Goal: Ask a question

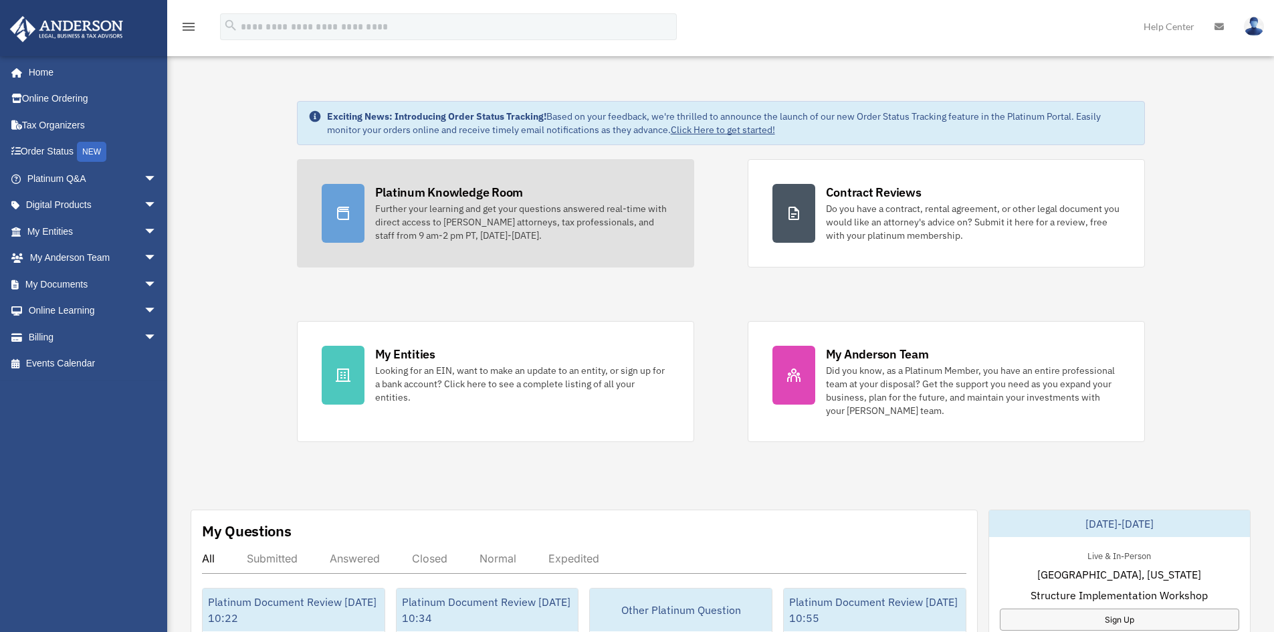
click at [451, 196] on div "Platinum Knowledge Room" at bounding box center [449, 192] width 148 height 17
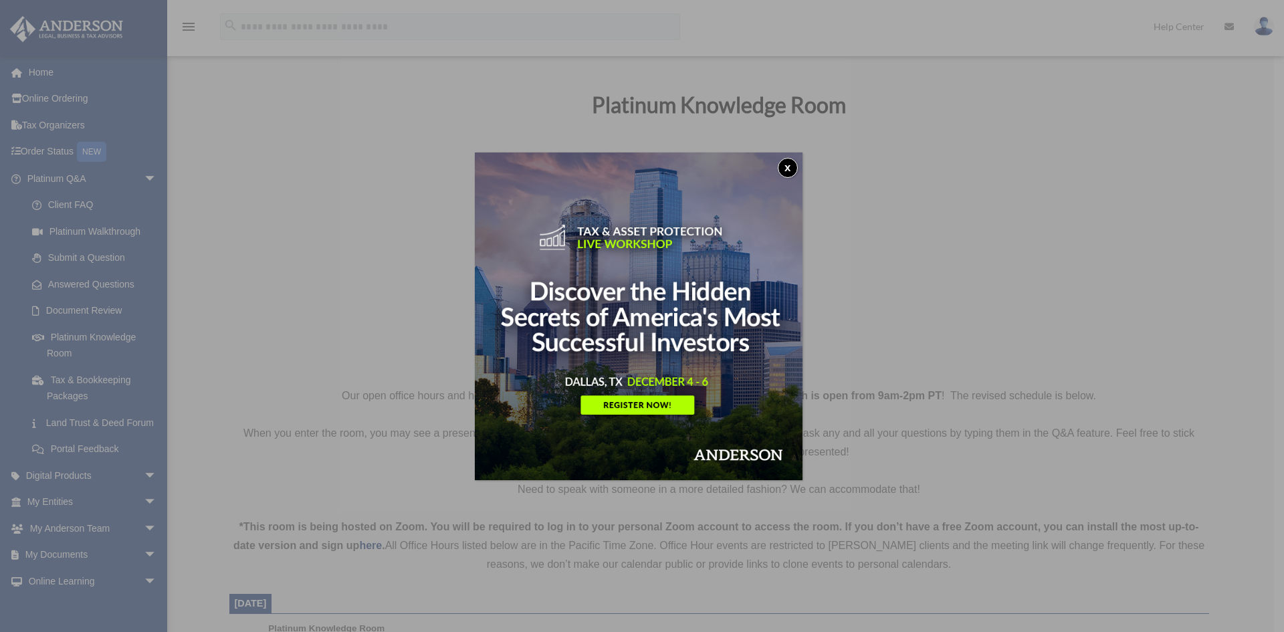
click at [784, 169] on button "x" at bounding box center [788, 168] width 20 height 20
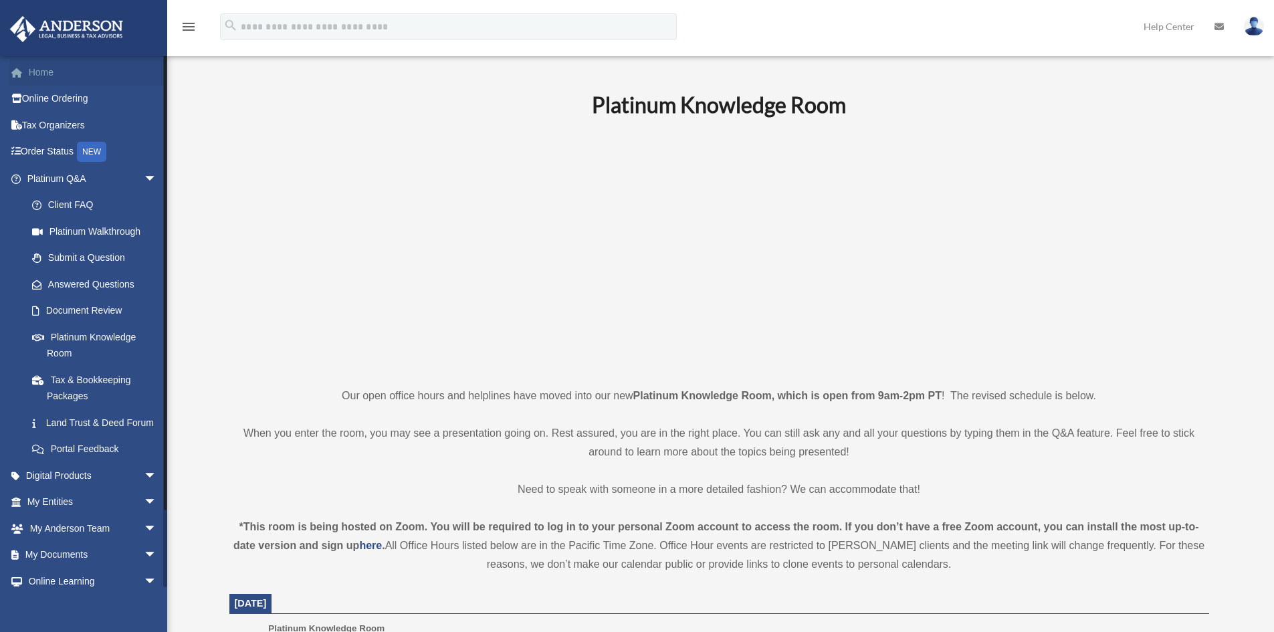
click at [54, 79] on link "Home" at bounding box center [93, 72] width 168 height 27
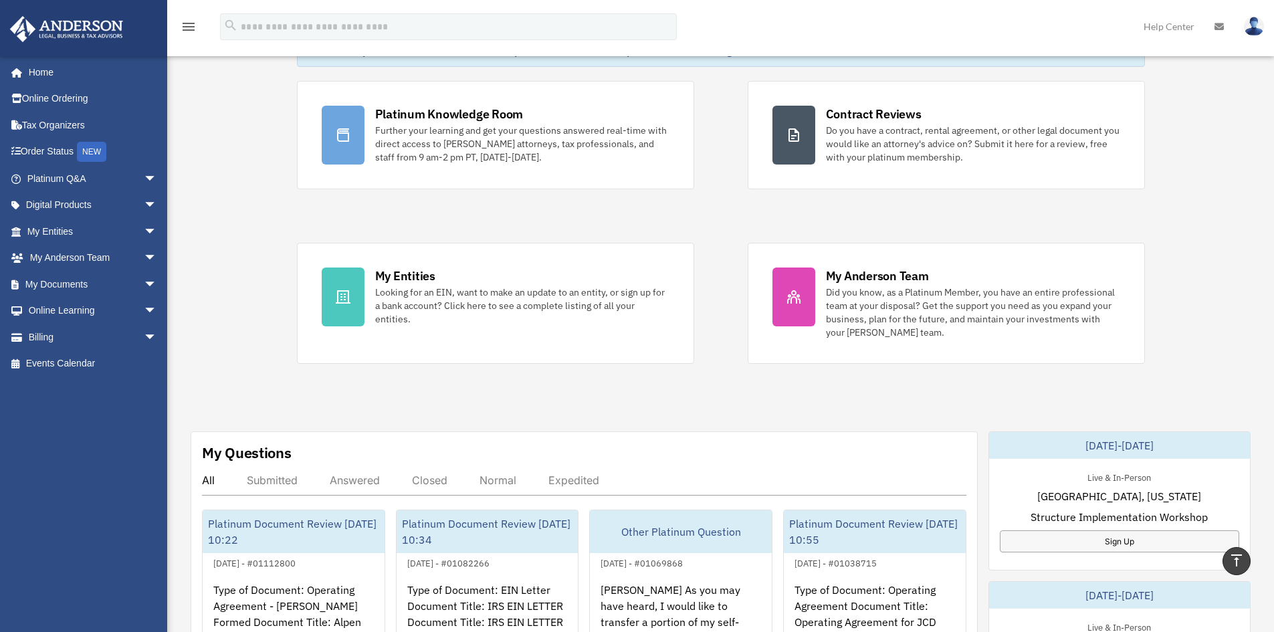
scroll to position [67, 0]
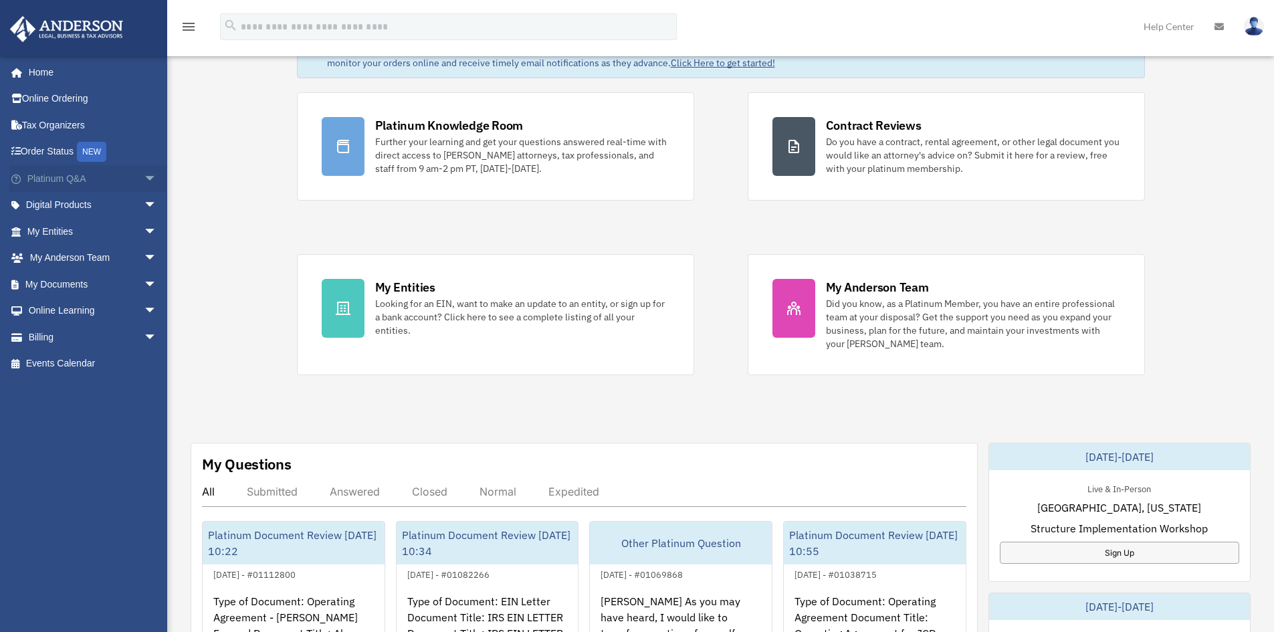
click at [144, 179] on span "arrow_drop_down" at bounding box center [157, 178] width 27 height 27
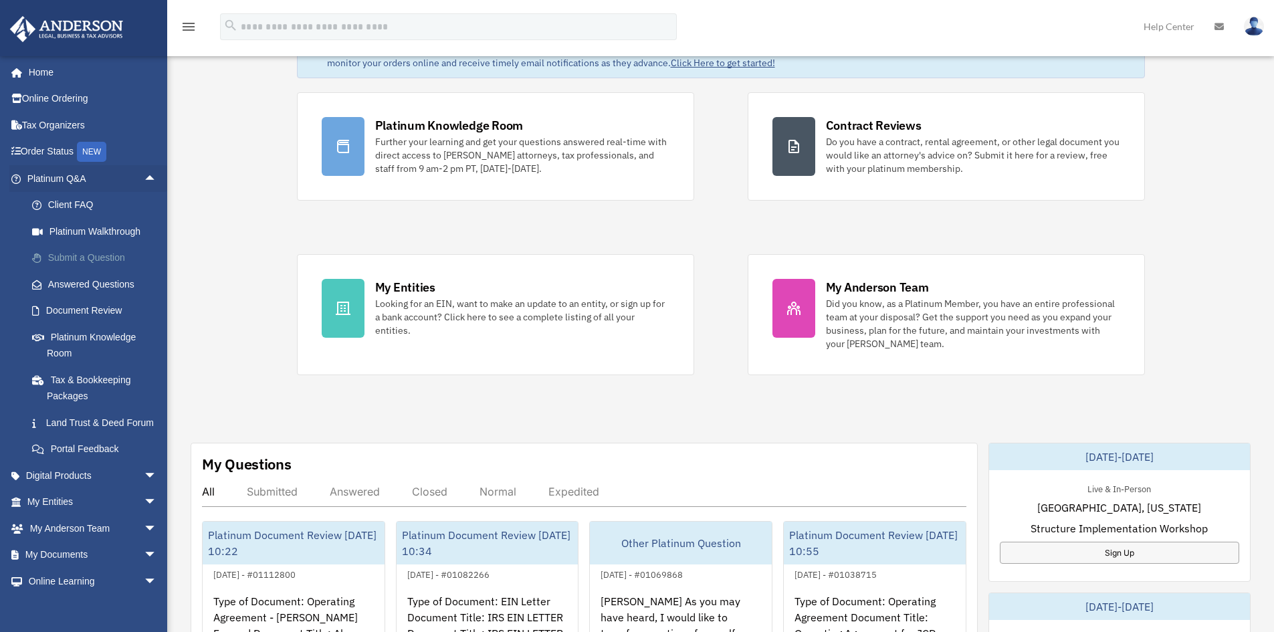
click at [83, 258] on link "Submit a Question" at bounding box center [98, 258] width 159 height 27
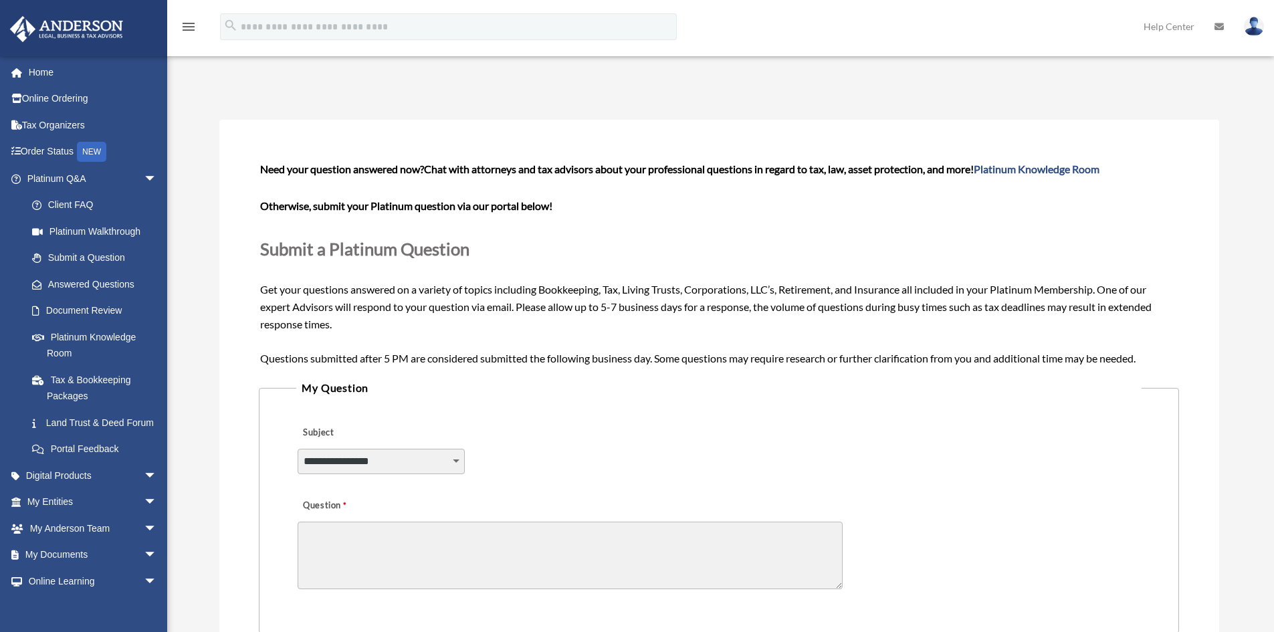
click at [447, 457] on select "**********" at bounding box center [381, 461] width 167 height 25
click at [560, 433] on div "**********" at bounding box center [718, 452] width 845 height 73
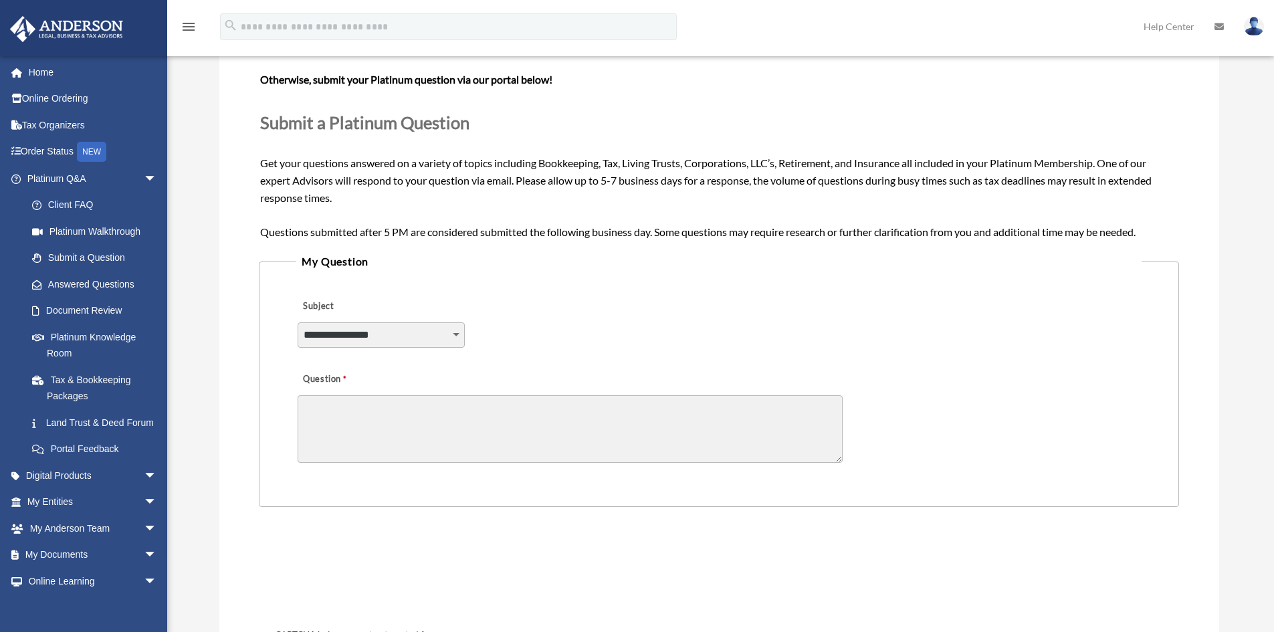
scroll to position [134, 0]
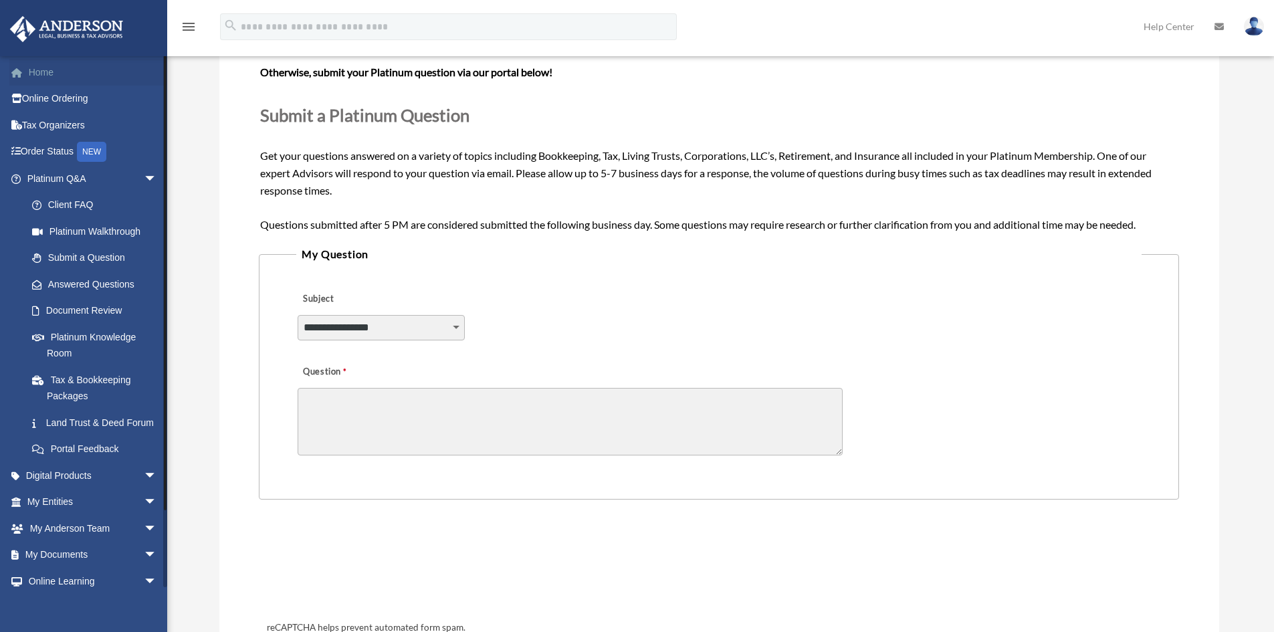
click at [47, 73] on link "Home" at bounding box center [93, 72] width 168 height 27
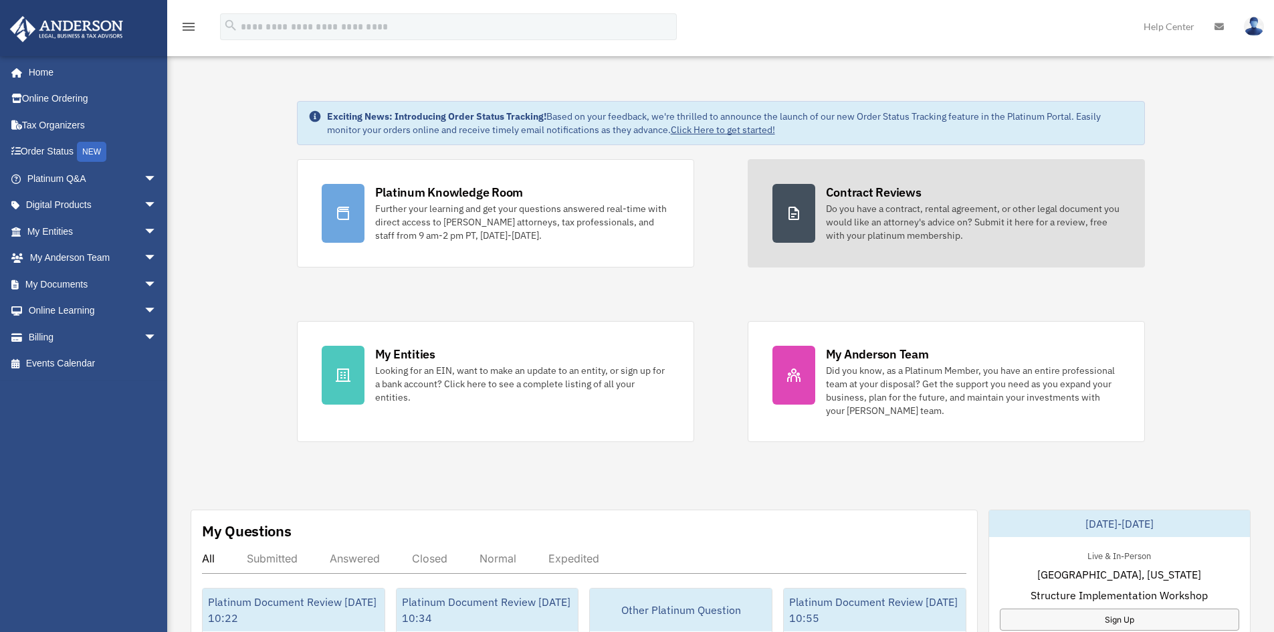
click at [889, 200] on div "Contract Reviews" at bounding box center [874, 192] width 96 height 17
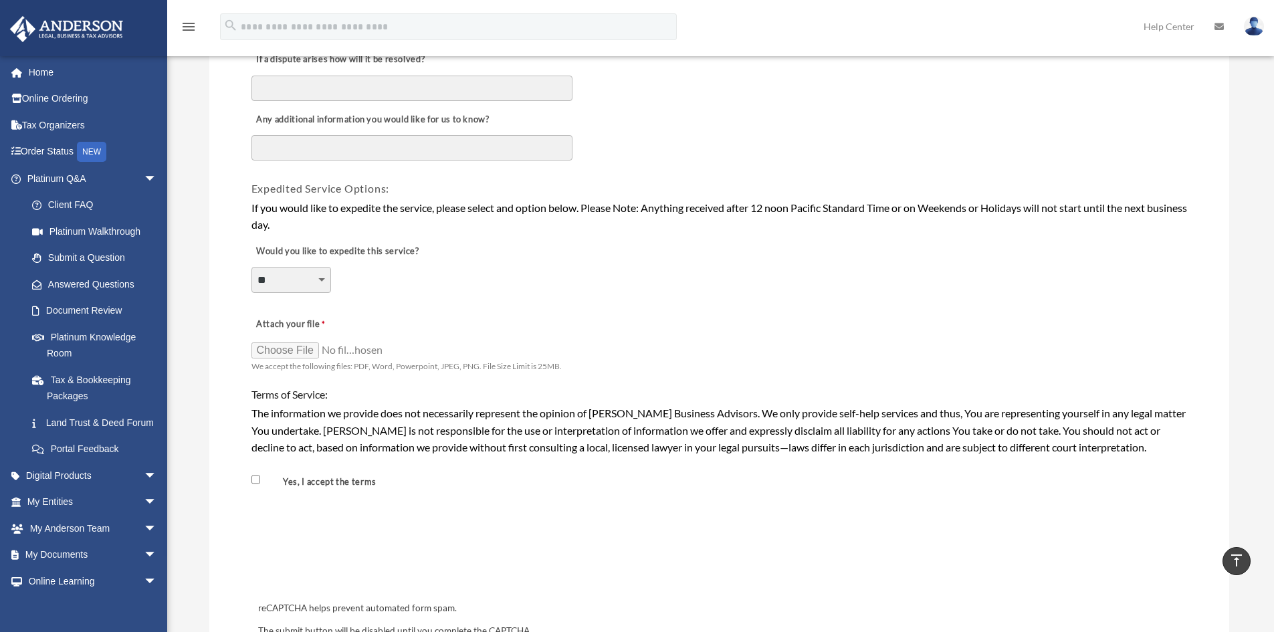
scroll to position [669, 0]
